Goal: Information Seeking & Learning: Learn about a topic

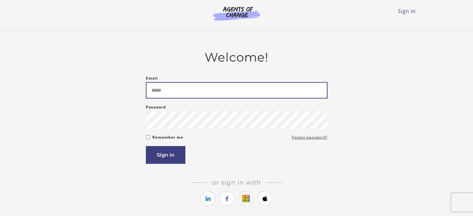
click at [199, 91] on input "Email" at bounding box center [237, 90] width 182 height 16
type input "**********"
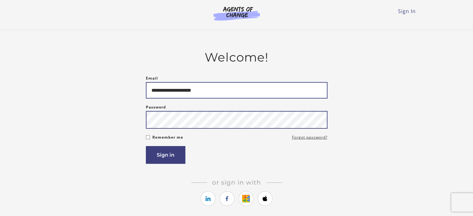
click at [146, 146] on button "Sign in" at bounding box center [165, 155] width 39 height 18
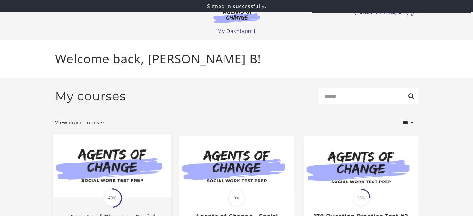
click at [104, 179] on img at bounding box center [112, 166] width 118 height 64
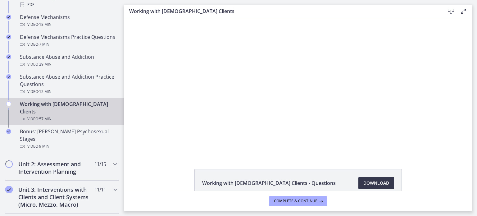
scroll to position [567, 0]
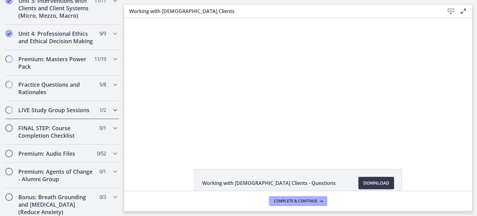
click at [76, 106] on h2 "LIVE Study Group Sessions" at bounding box center [56, 109] width 76 height 7
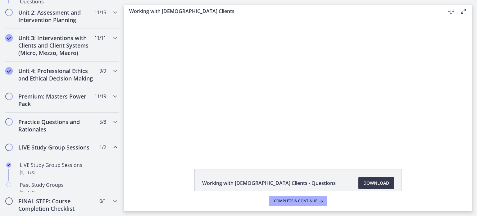
scroll to position [266, 0]
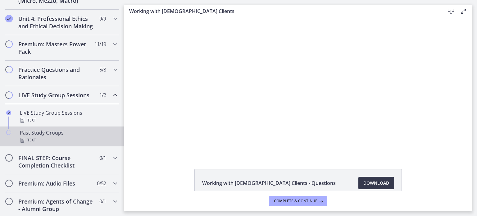
click at [32, 137] on div "Past Study Groups Text" at bounding box center [68, 136] width 97 height 15
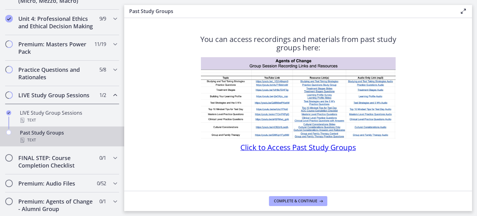
click at [287, 148] on span "Click to Access Past Study Groups" at bounding box center [299, 147] width 116 height 10
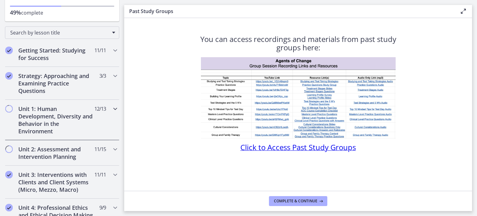
click at [100, 112] on span "12 / 13 Completed" at bounding box center [100, 108] width 12 height 7
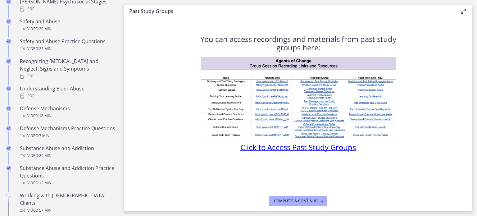
scroll to position [291, 0]
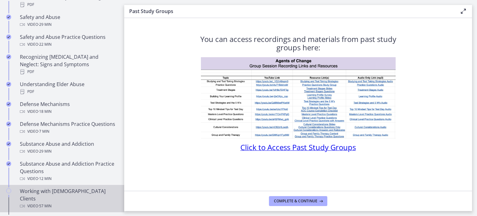
click at [70, 202] on div "Video · 57 min" at bounding box center [68, 205] width 97 height 7
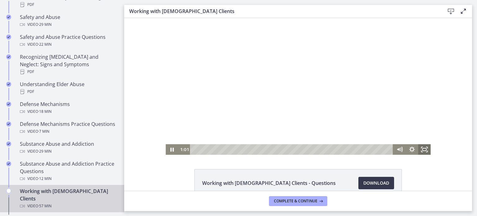
click at [425, 149] on icon "Fullscreen" at bounding box center [425, 149] width 12 height 11
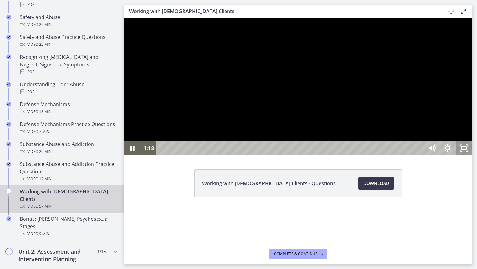
click at [472, 155] on icon "Unfullscreen" at bounding box center [464, 148] width 16 height 14
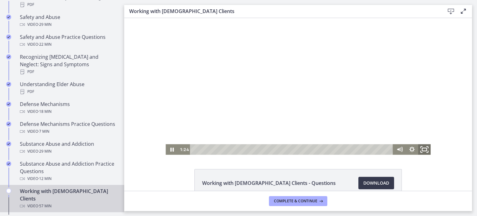
click at [423, 152] on icon "Fullscreen" at bounding box center [424, 149] width 15 height 13
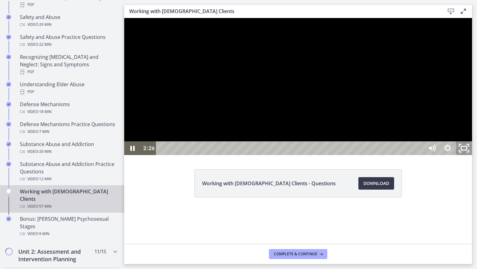
click at [474, 156] on icon "Unfullscreen" at bounding box center [464, 148] width 19 height 16
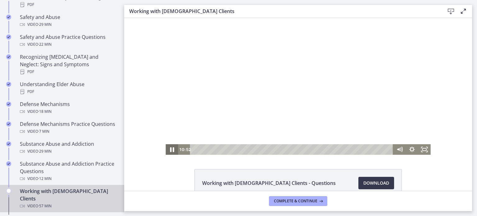
click at [168, 150] on icon "Pause" at bounding box center [171, 149] width 15 height 13
click at [365, 181] on span "Download Opens in a new window" at bounding box center [377, 182] width 26 height 7
click at [421, 150] on icon "Fullscreen" at bounding box center [425, 149] width 12 height 11
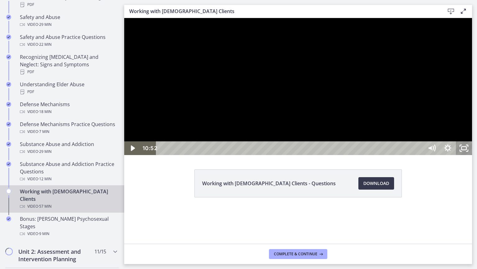
click at [472, 155] on icon "Unfullscreen" at bounding box center [464, 148] width 16 height 14
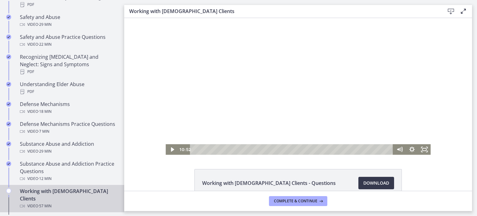
click at [269, 94] on div at bounding box center [298, 86] width 265 height 137
click at [423, 149] on icon "Fullscreen" at bounding box center [424, 149] width 15 height 13
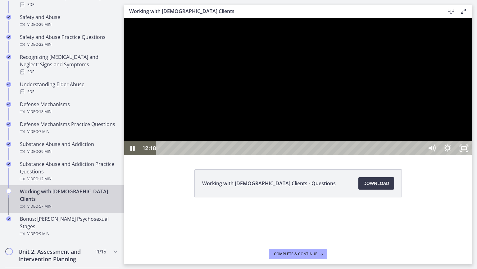
click at [441, 155] on div at bounding box center [298, 86] width 348 height 137
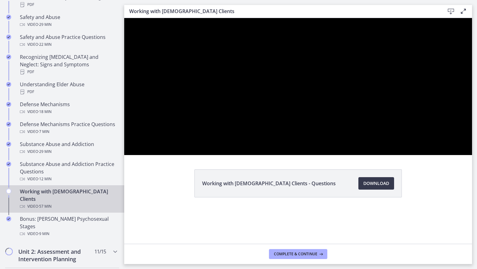
click at [441, 155] on div at bounding box center [298, 86] width 348 height 137
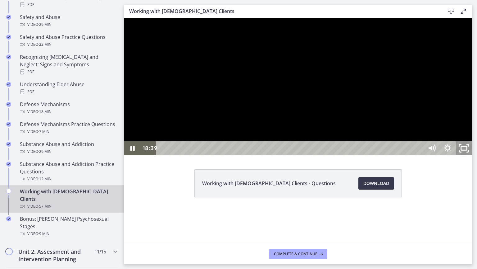
click at [474, 156] on icon "Unfullscreen" at bounding box center [464, 148] width 19 height 16
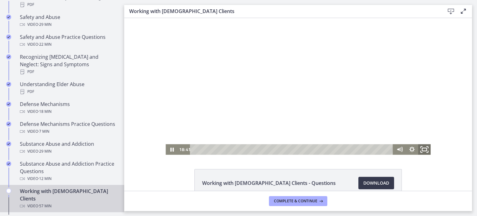
click at [421, 151] on icon "Fullscreen" at bounding box center [424, 149] width 15 height 13
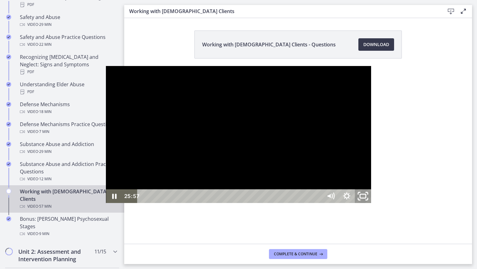
click at [373, 204] on icon "Unfullscreen" at bounding box center [362, 196] width 19 height 16
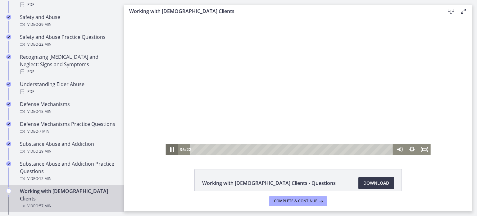
click at [167, 152] on icon "Pause" at bounding box center [171, 149] width 15 height 13
